Goal: Obtain resource: Download file/media

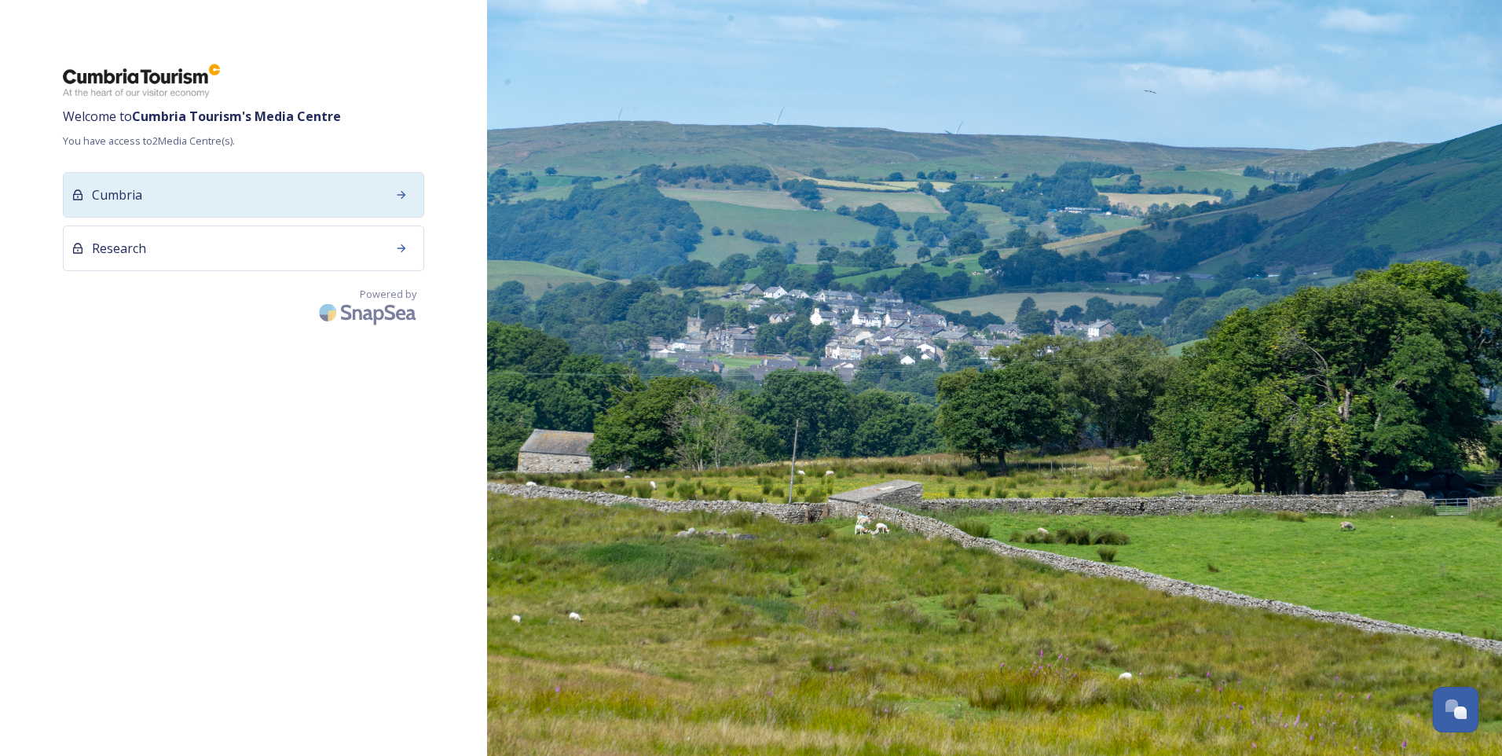
click at [401, 193] on icon at bounding box center [401, 195] width 13 height 13
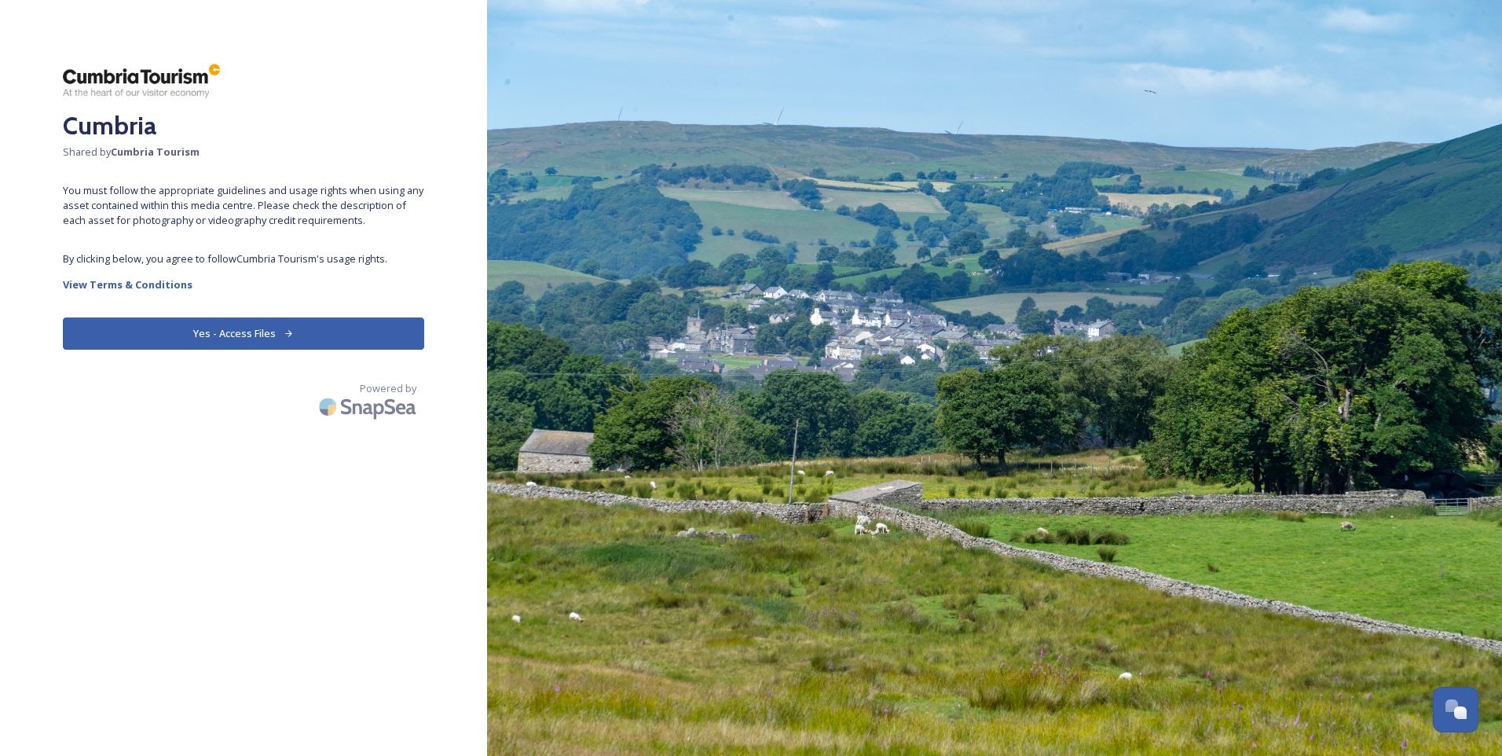
click at [234, 333] on button "Yes - Access Files" at bounding box center [243, 333] width 361 height 32
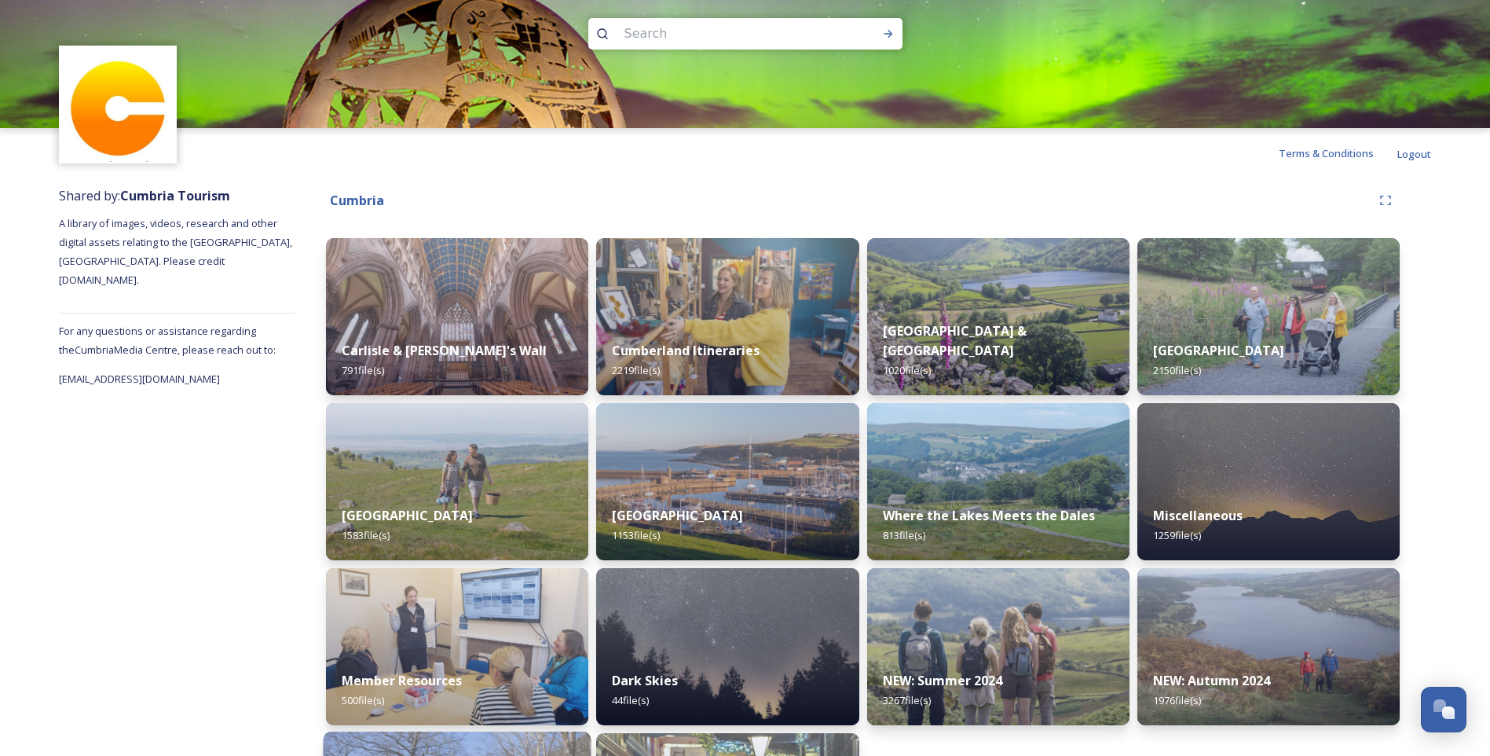
scroll to position [6, 0]
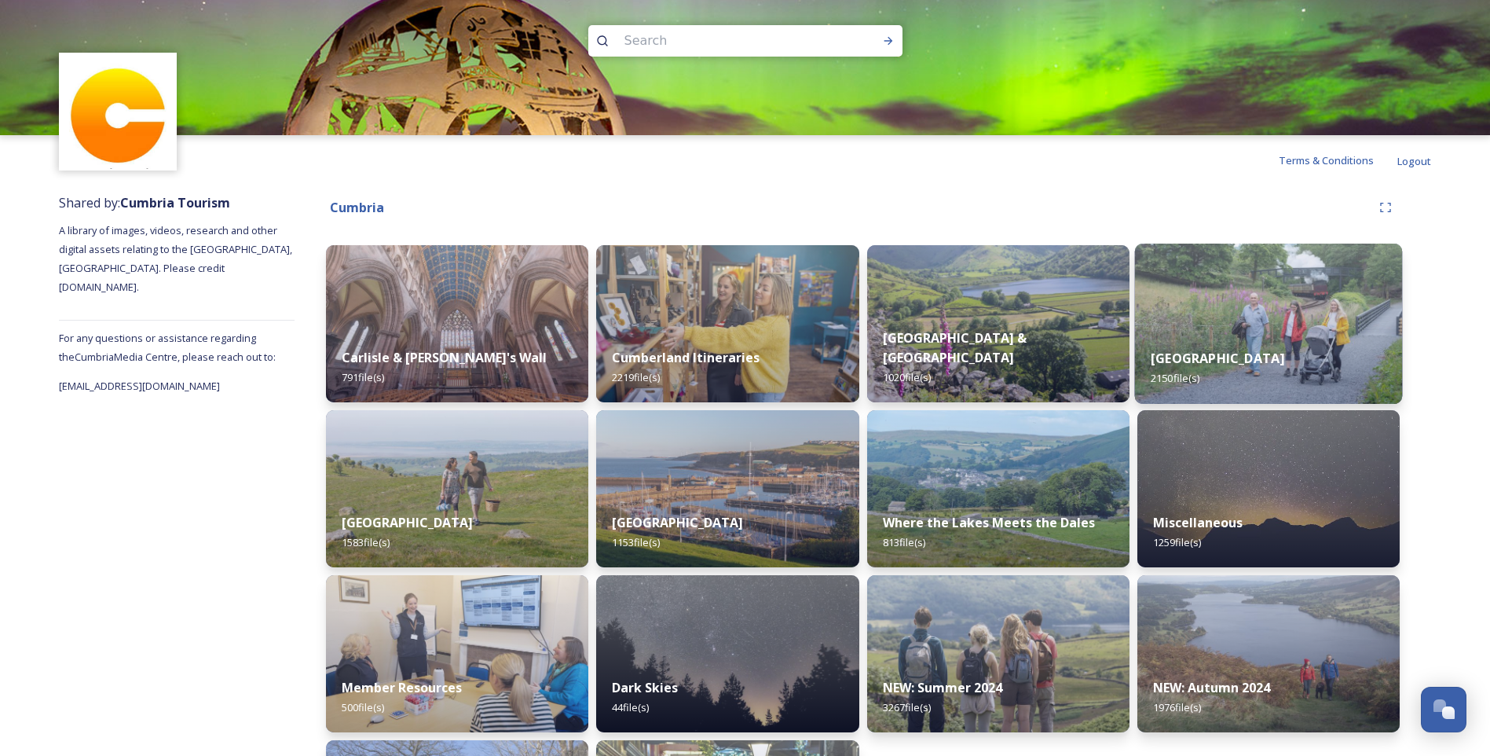
click at [1245, 364] on div "[GEOGRAPHIC_DATA] 2150 file(s)" at bounding box center [1268, 367] width 268 height 71
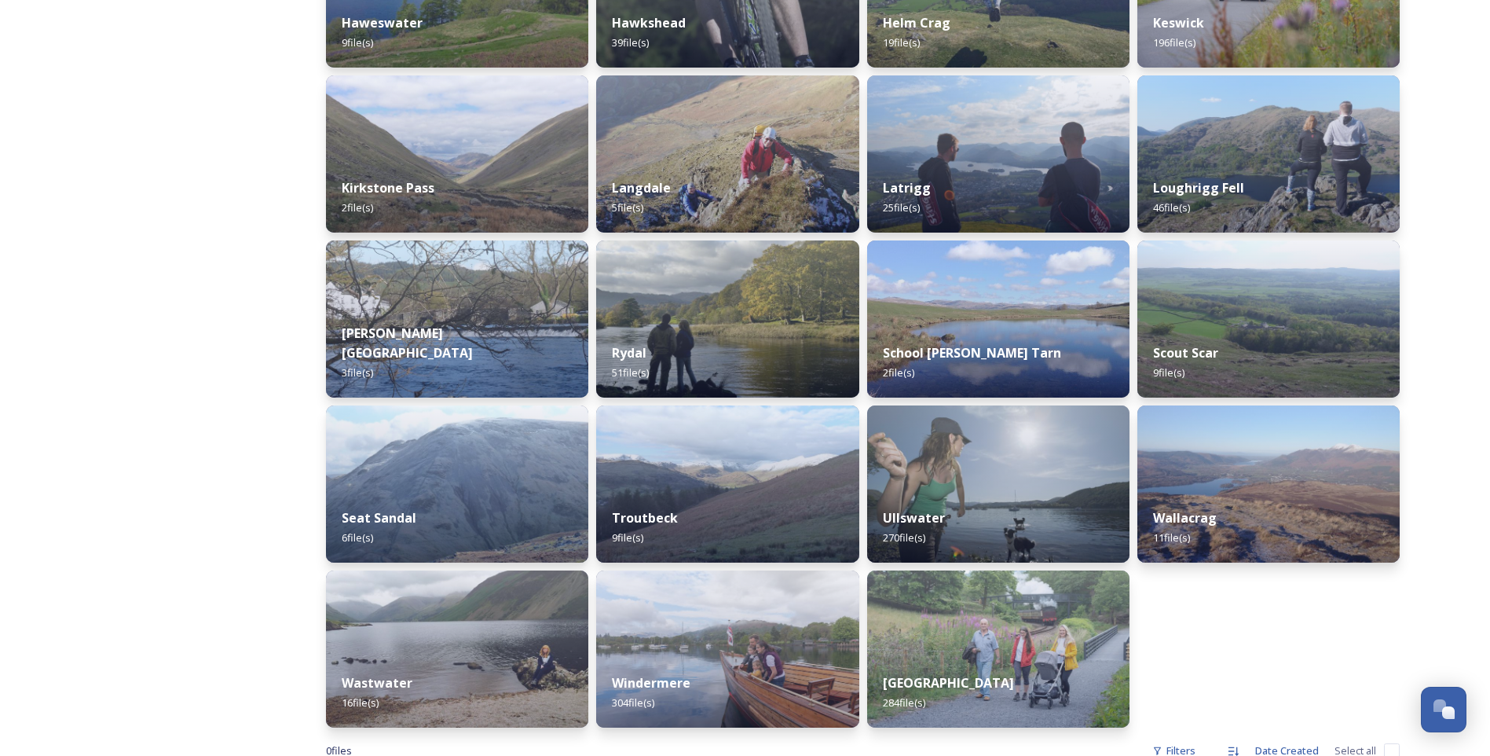
scroll to position [864, 0]
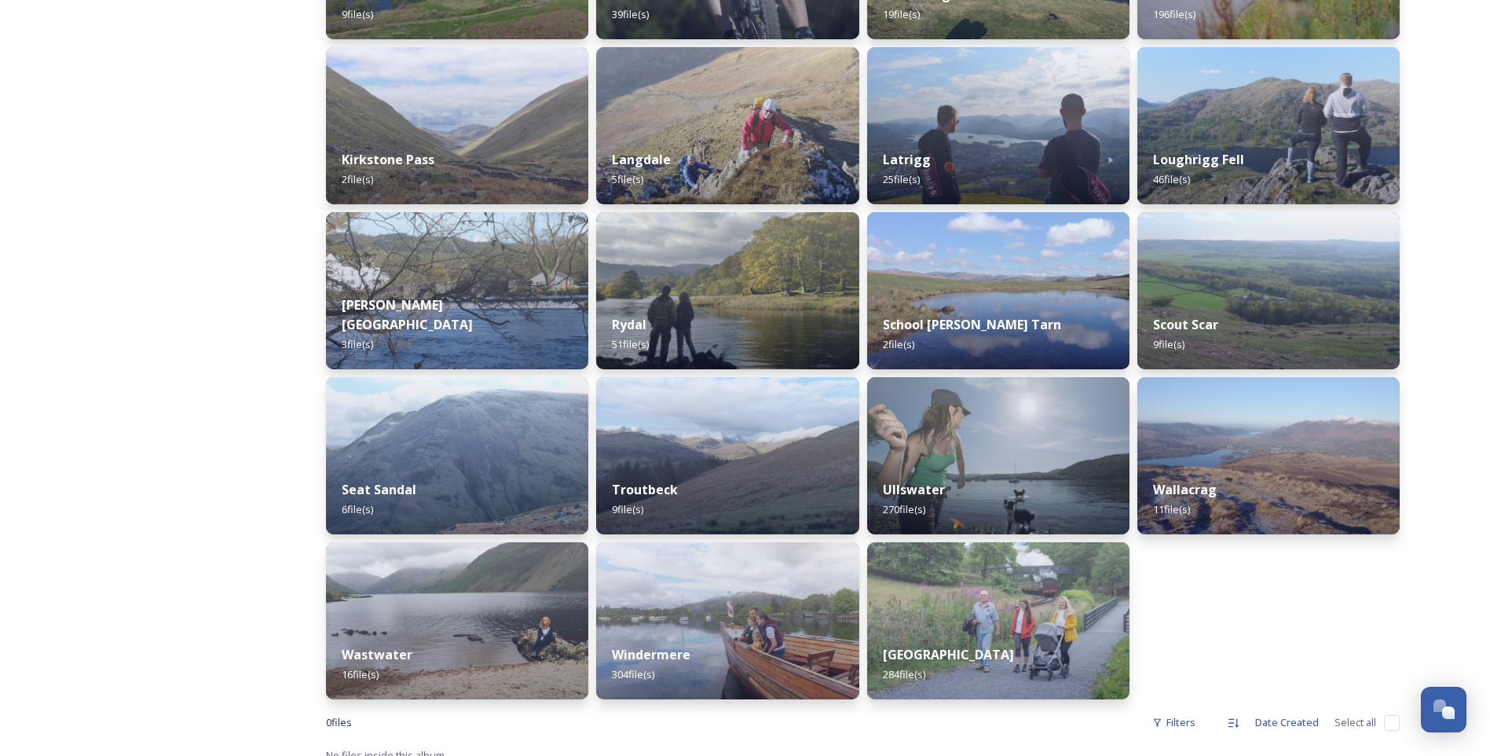
click at [709, 705] on div "[GEOGRAPHIC_DATA] 58 file(s) Bowness on Windermere 36 file(s) [GEOGRAPHIC_DATA]…" at bounding box center [863, 50] width 1137 height 1444
click at [732, 599] on img at bounding box center [728, 620] width 268 height 160
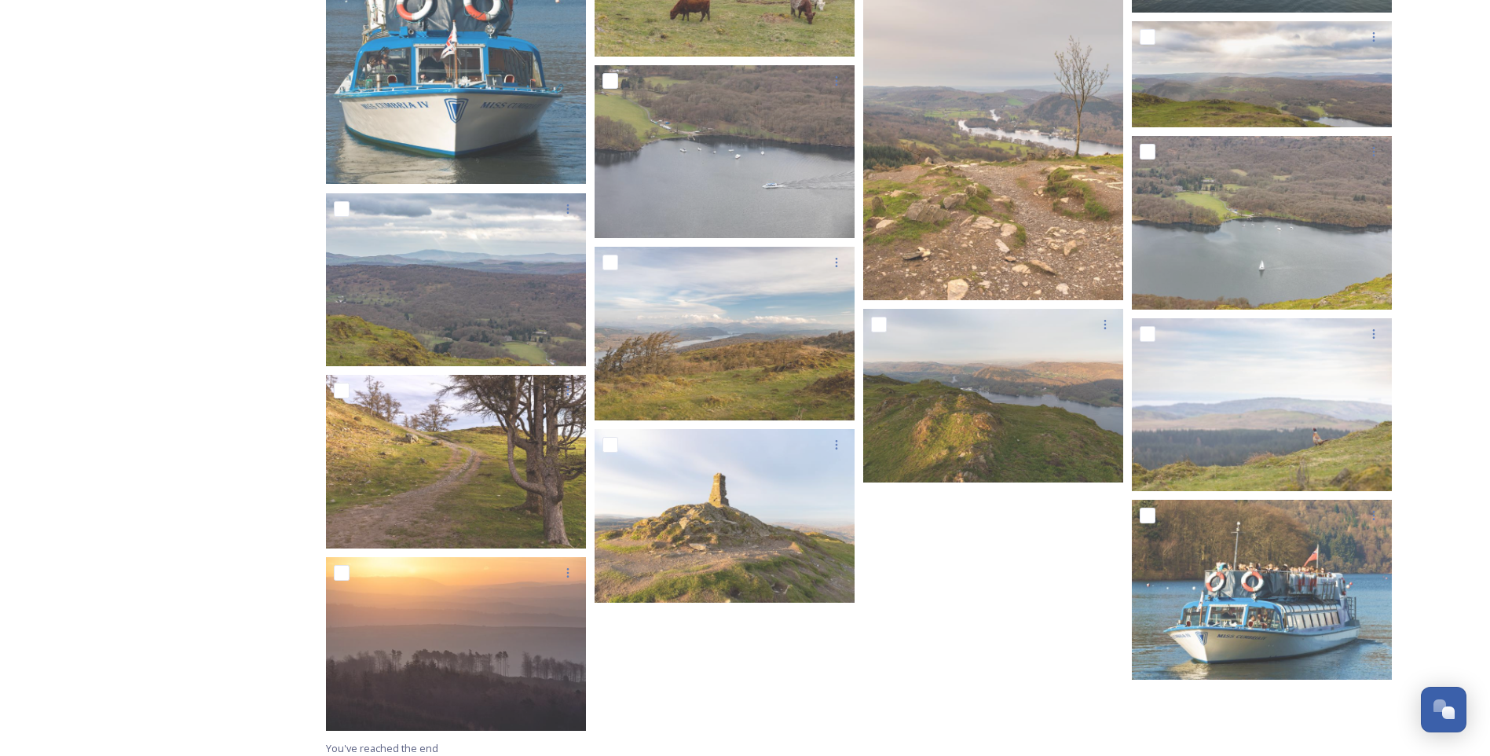
scroll to position [15551, 0]
